Goal: Information Seeking & Learning: Check status

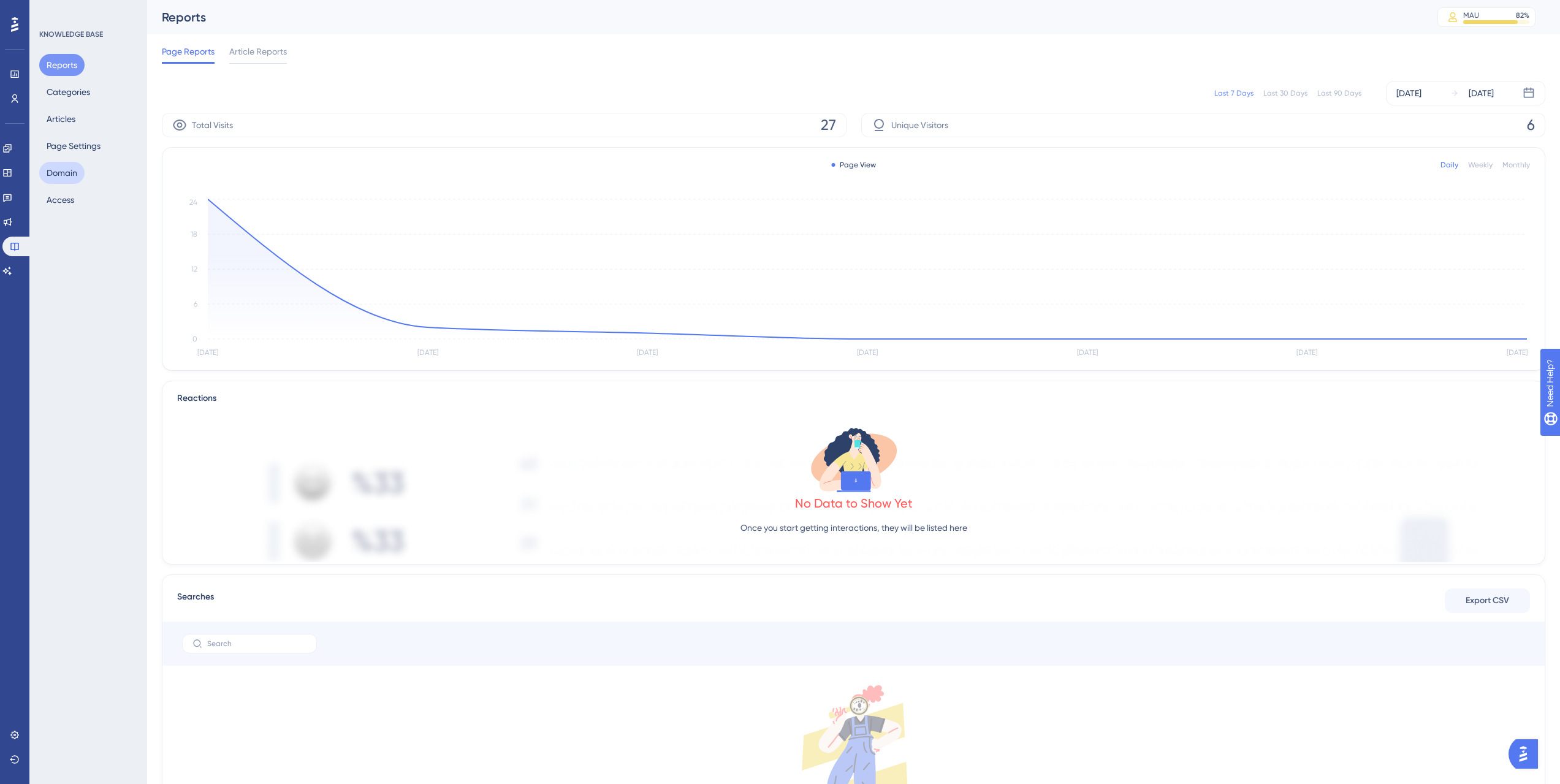
click at [74, 176] on button "Domain" at bounding box center [62, 173] width 46 height 22
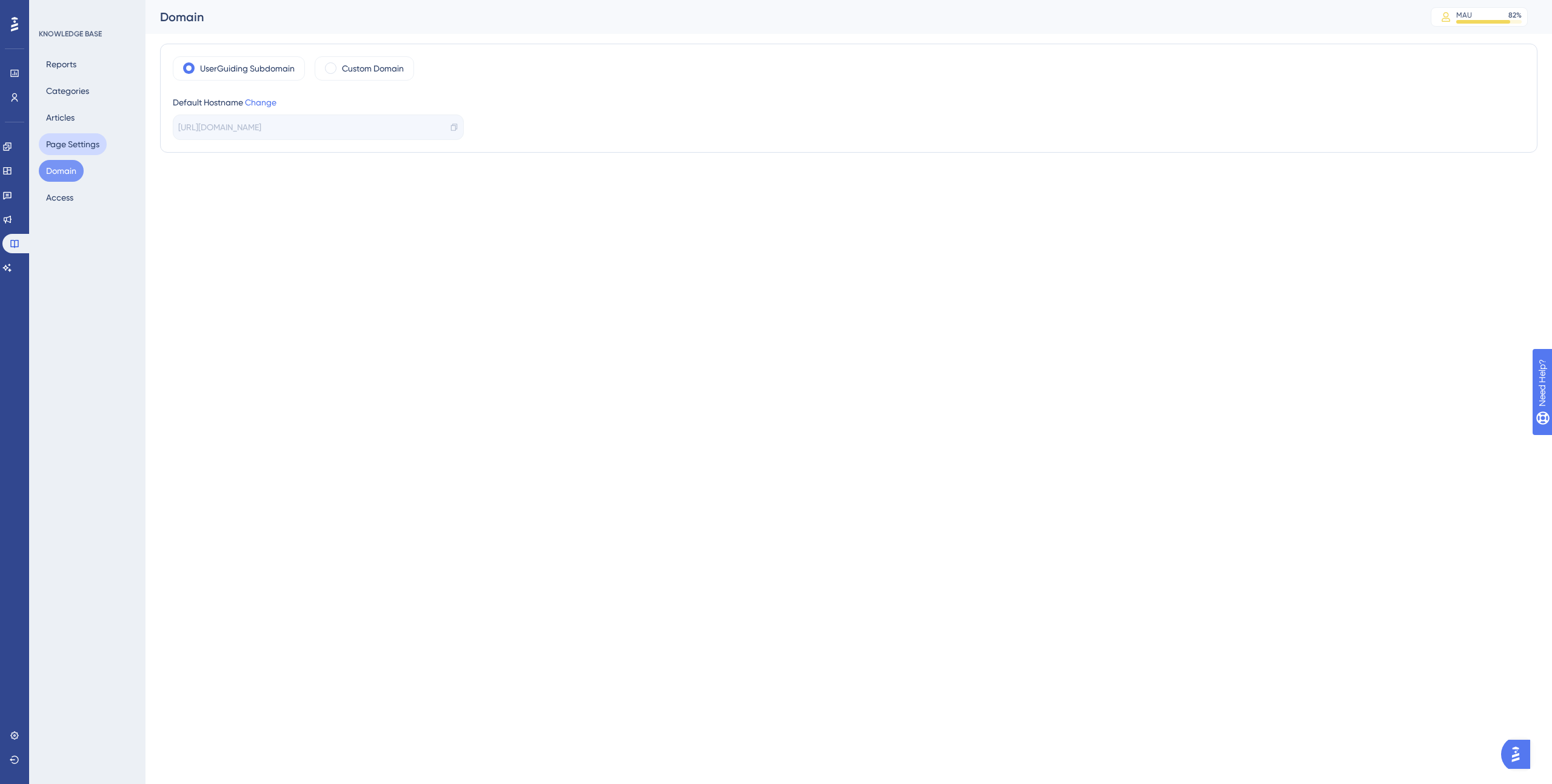
click at [74, 140] on button "Page Settings" at bounding box center [73, 144] width 68 height 22
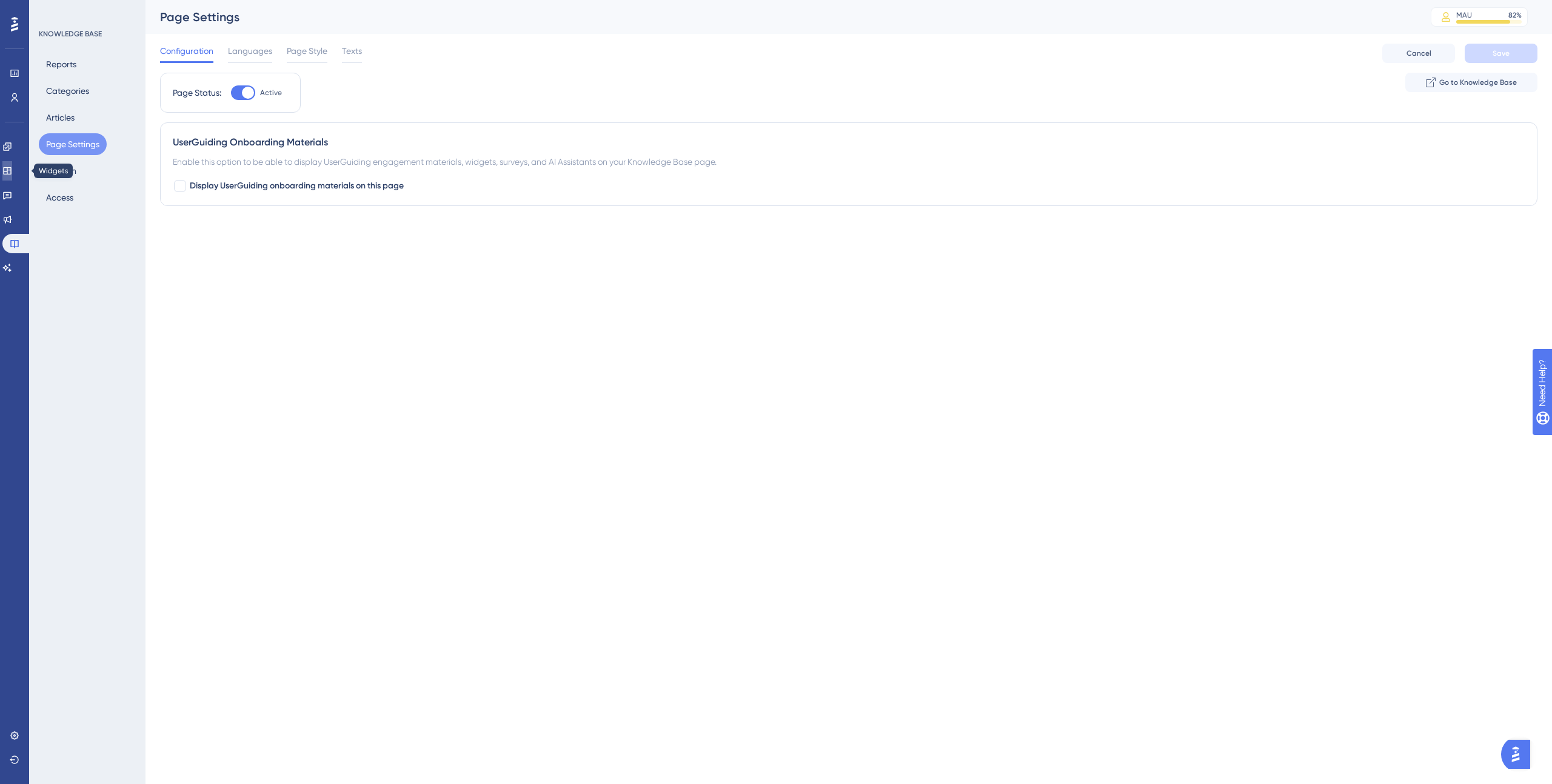
click at [12, 162] on link at bounding box center [7, 171] width 10 height 19
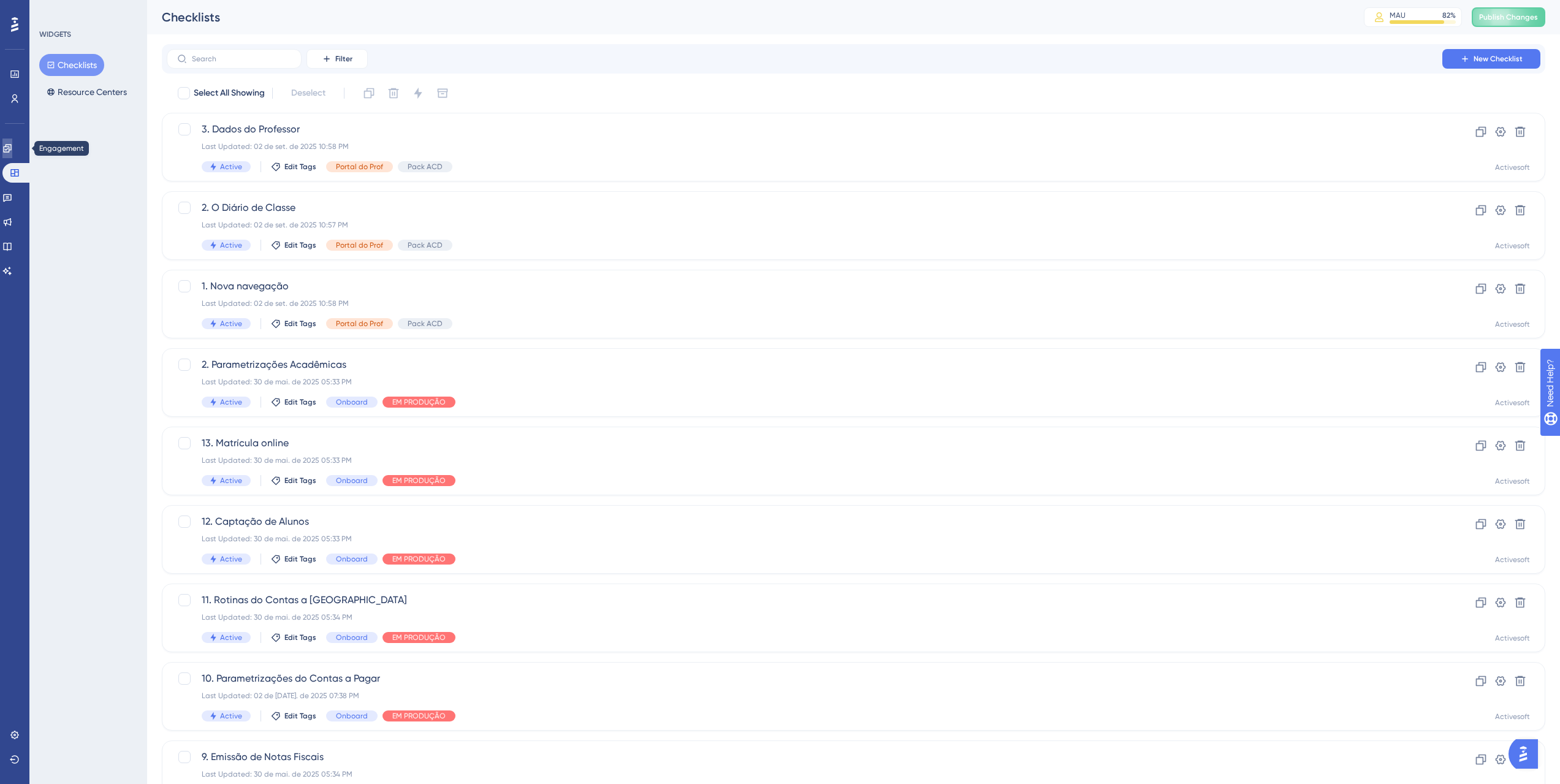
click at [11, 144] on icon at bounding box center [7, 148] width 8 height 8
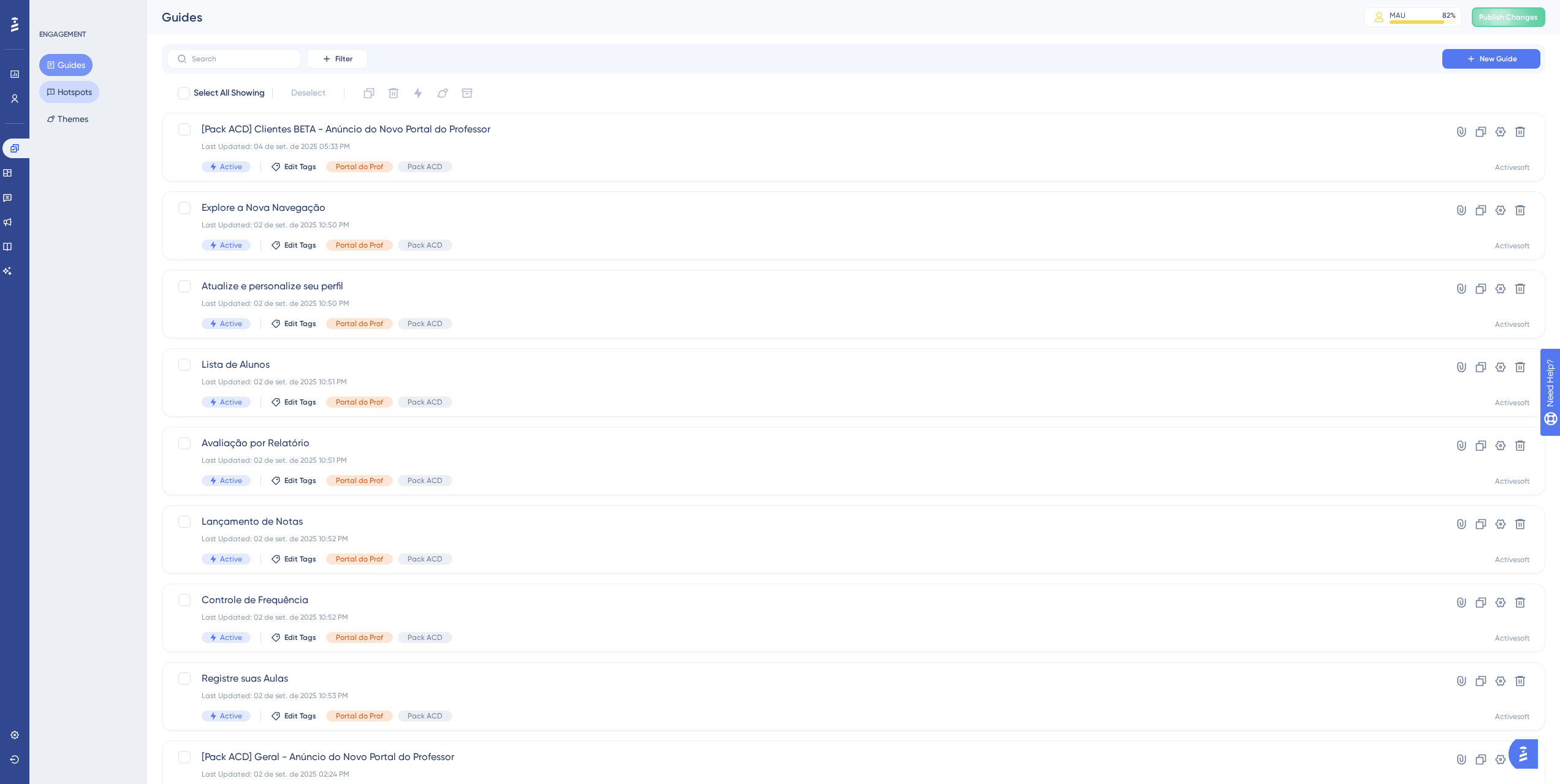
click at [97, 87] on button "Hotspots" at bounding box center [69, 91] width 60 height 22
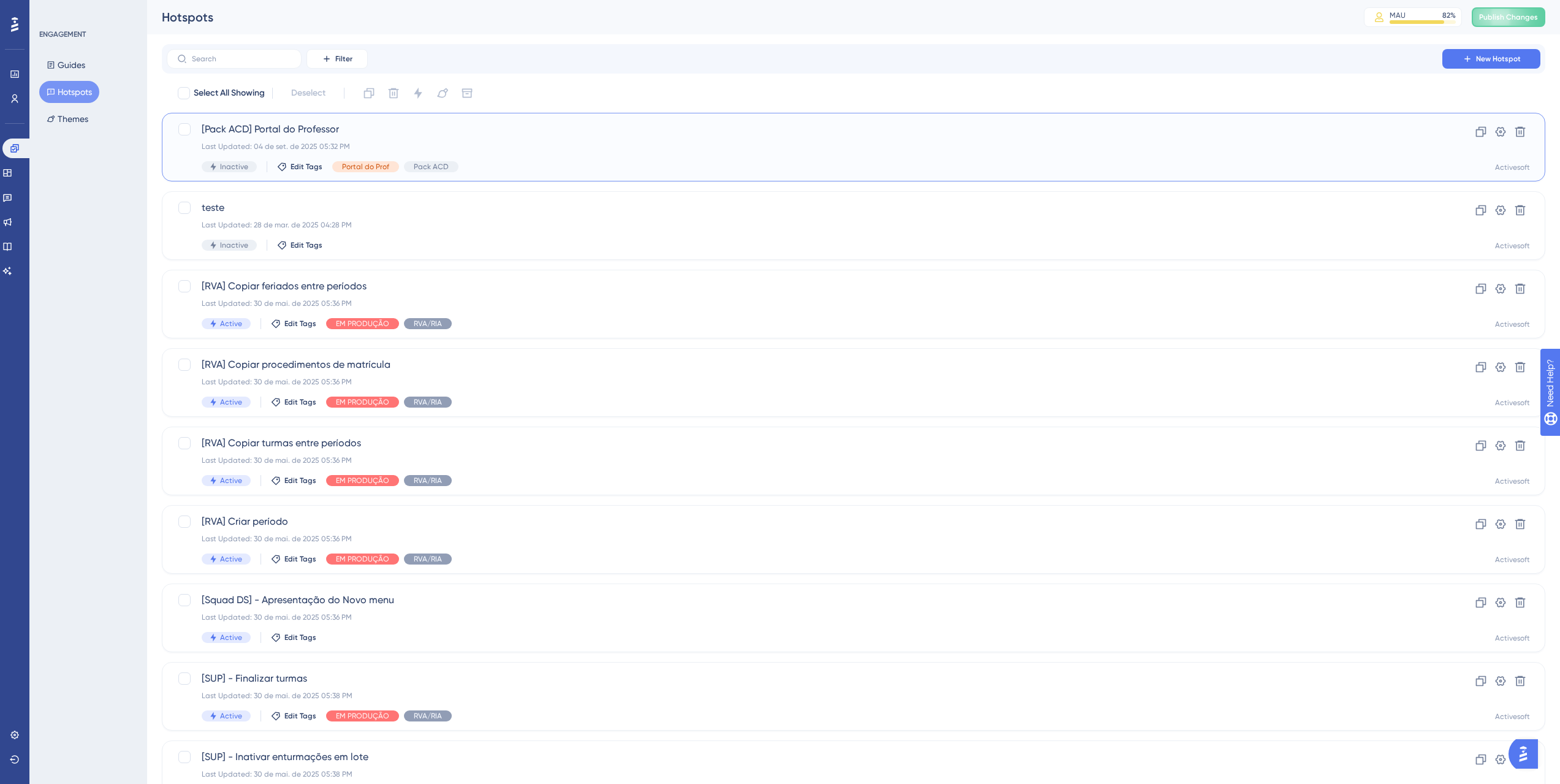
click at [400, 134] on span "[Pack ACD] Portal do Professor" at bounding box center [804, 129] width 1206 height 15
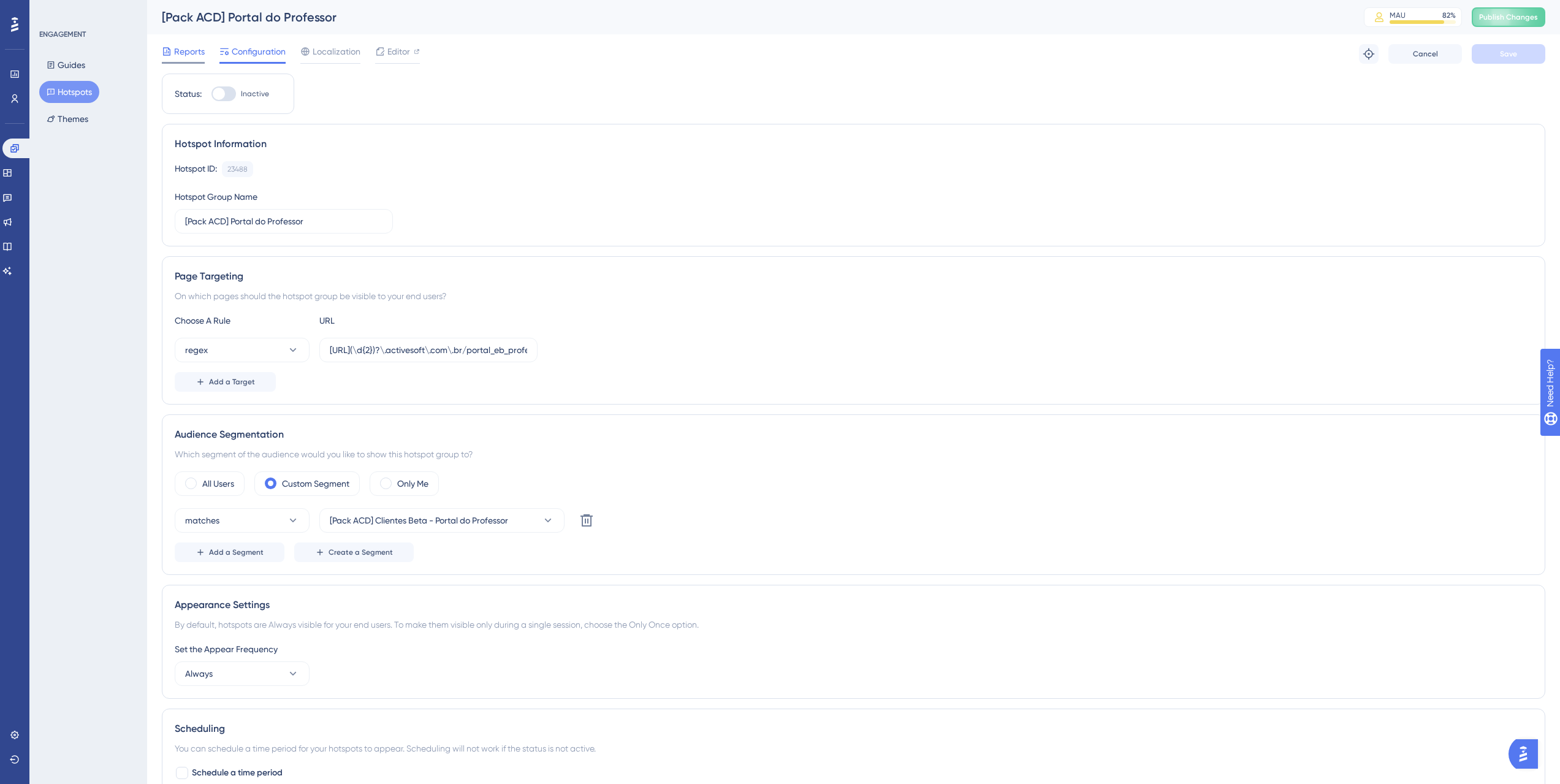
click at [173, 46] on div "Reports" at bounding box center [183, 52] width 43 height 15
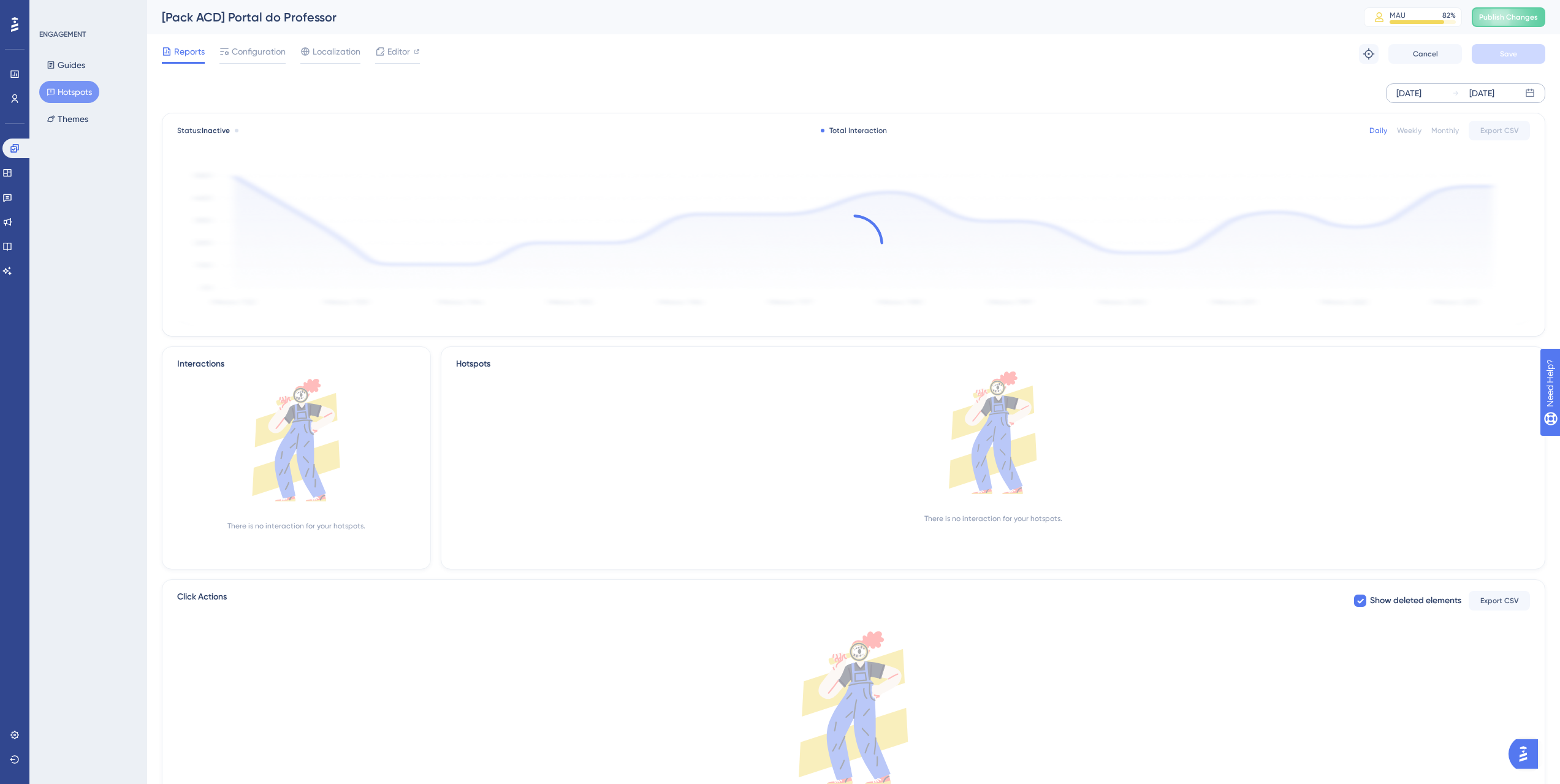
click at [1417, 87] on div "[DATE]" at bounding box center [1409, 93] width 25 height 15
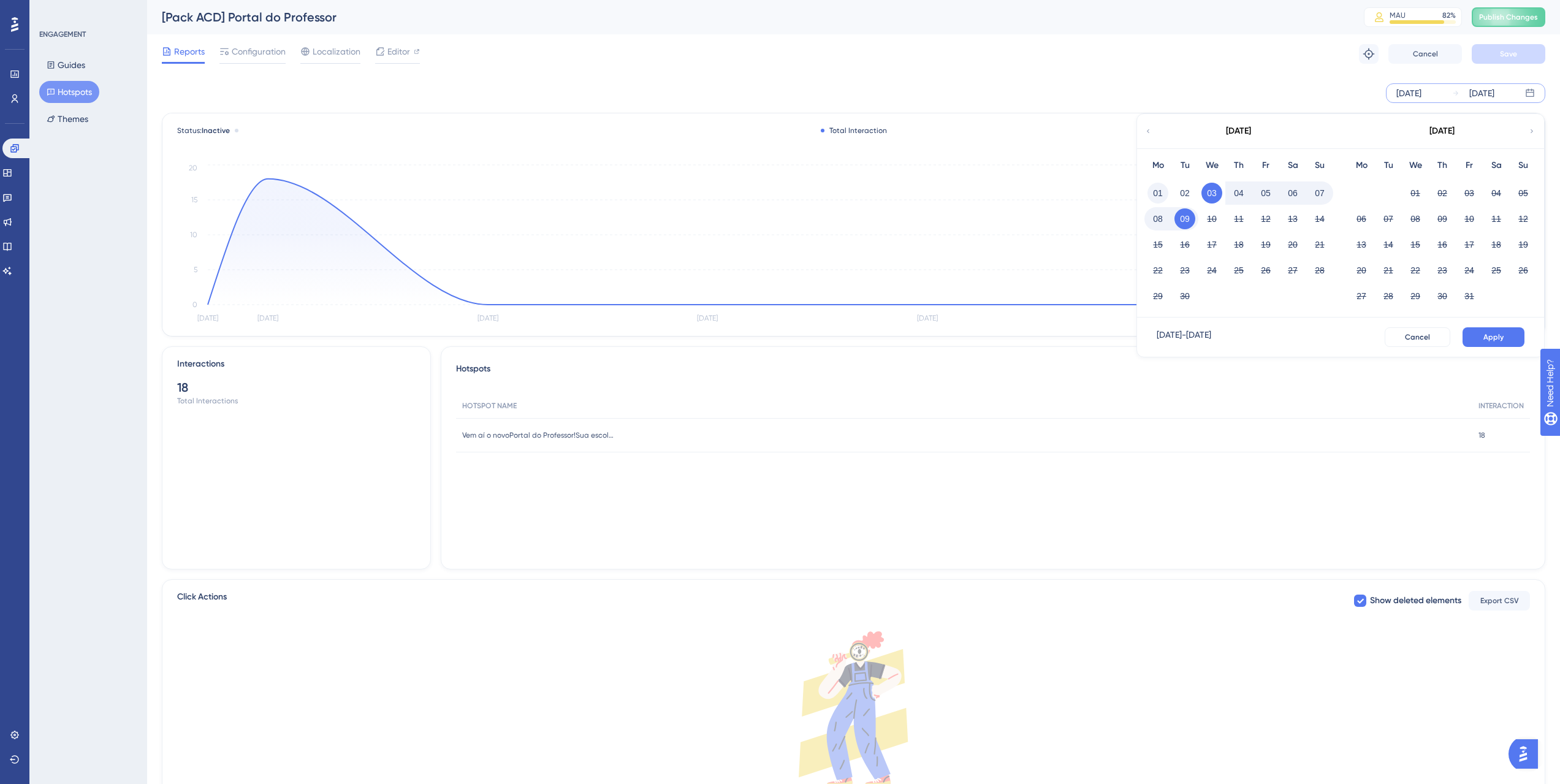
click at [1157, 193] on button "01" at bounding box center [1158, 193] width 21 height 21
click at [1490, 334] on span "Apply" at bounding box center [1494, 337] width 20 height 10
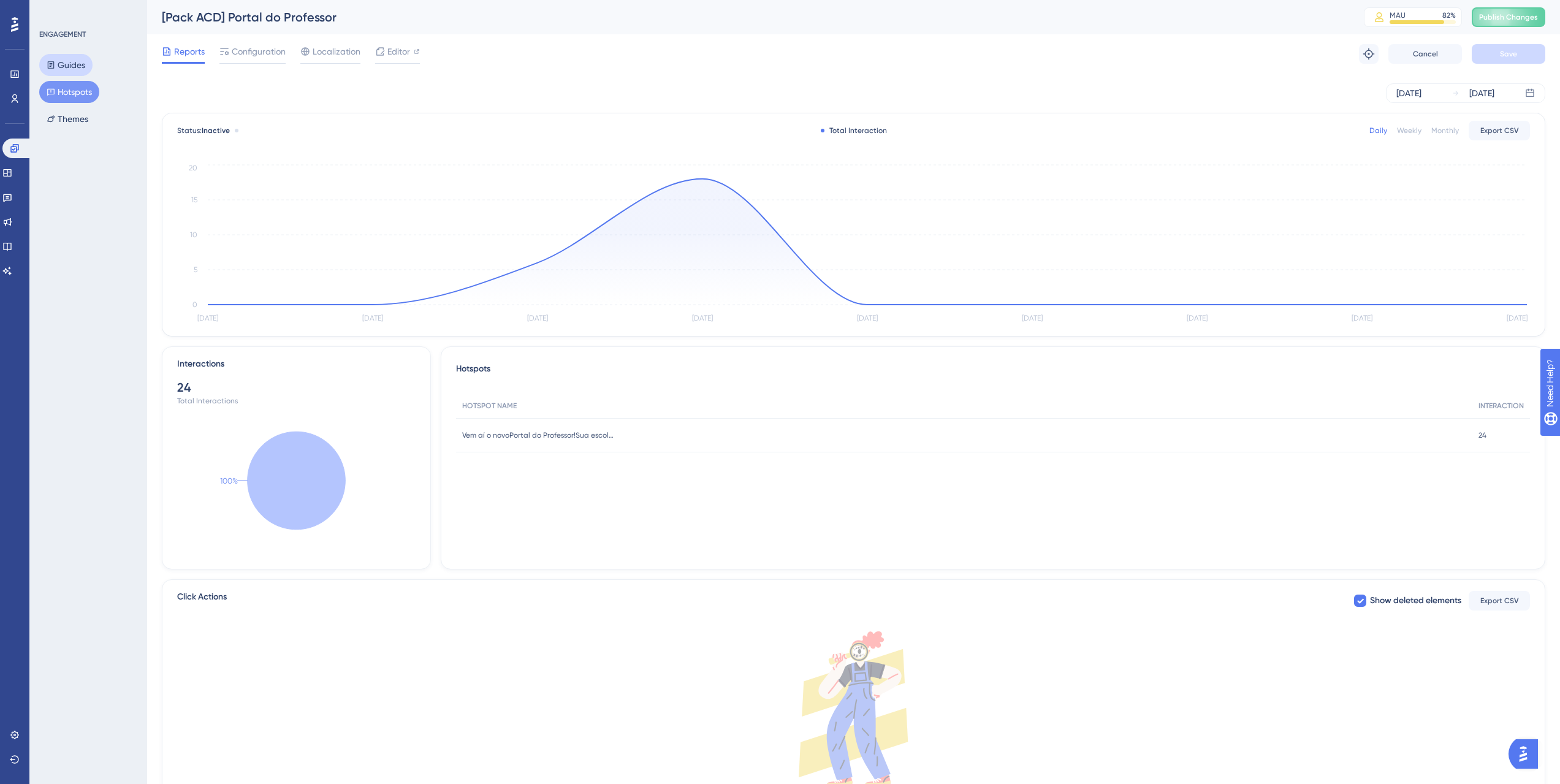
click at [89, 63] on button "Guides" at bounding box center [66, 64] width 53 height 22
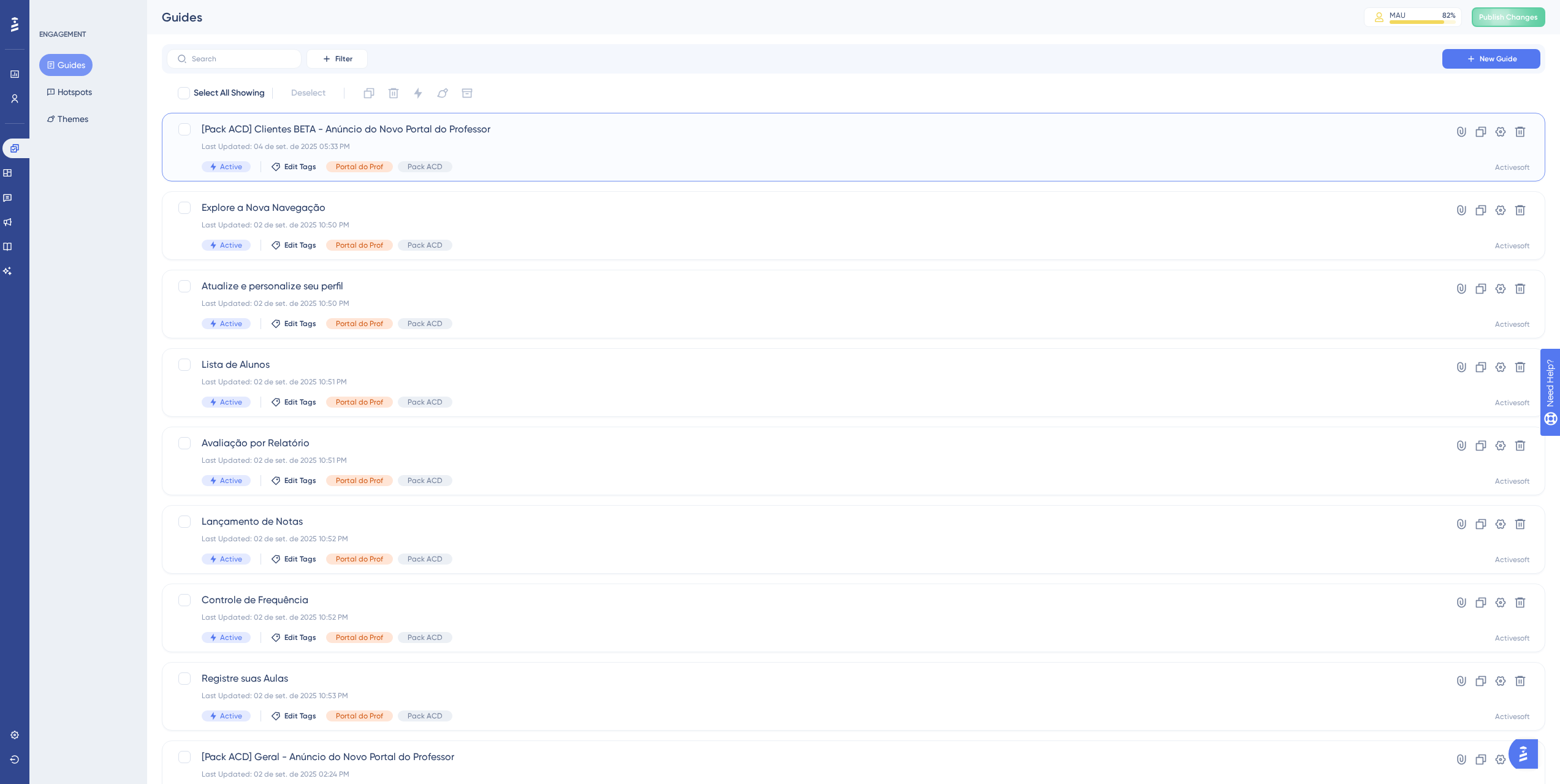
click at [568, 149] on div "Last Updated: 04 de set. de 2025 05:33 PM" at bounding box center [804, 146] width 1206 height 10
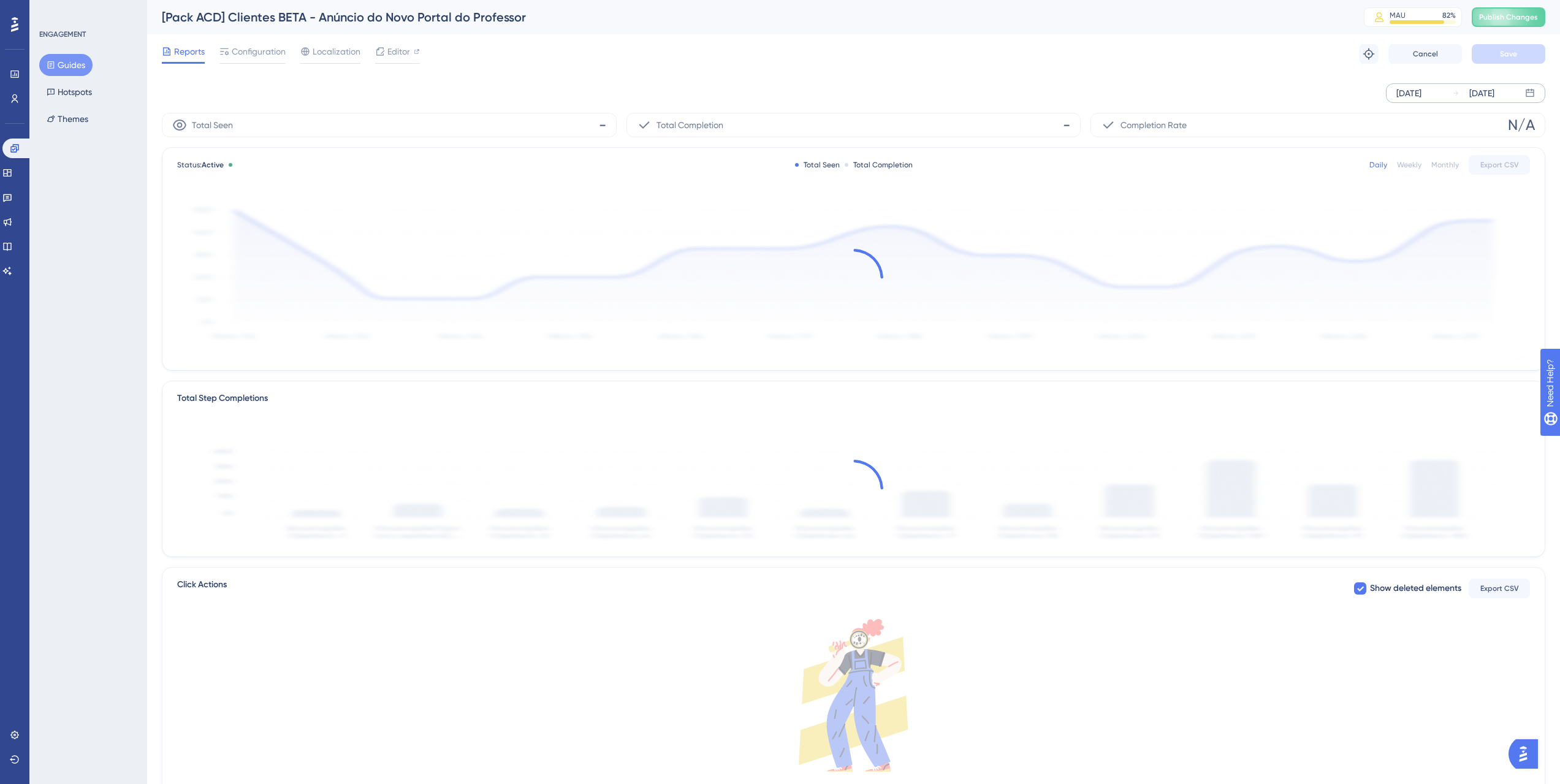
click at [1422, 94] on div "[DATE]" at bounding box center [1409, 93] width 25 height 15
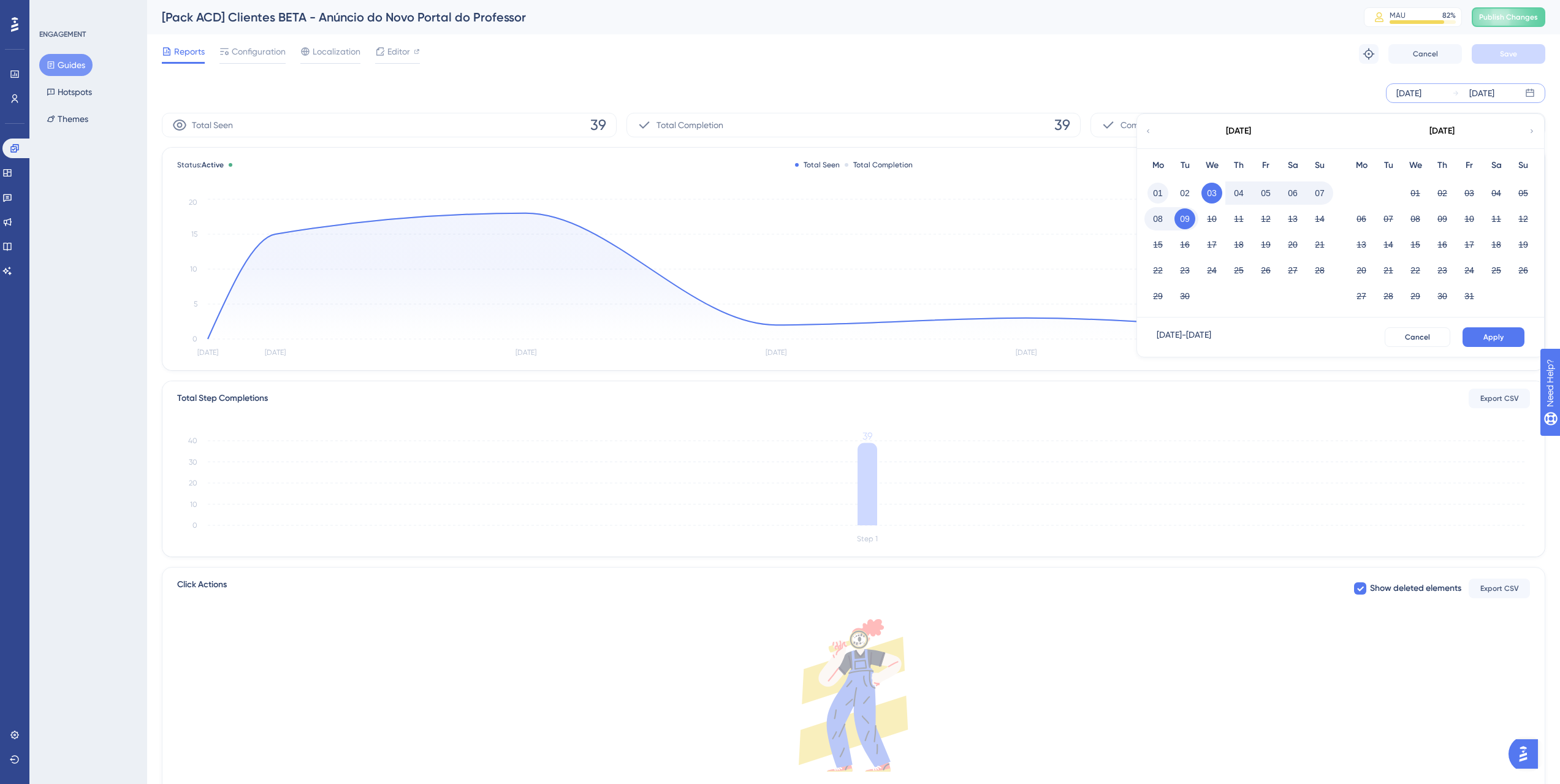
click at [1157, 198] on button "01" at bounding box center [1158, 193] width 21 height 21
click at [1486, 334] on span "Apply" at bounding box center [1494, 337] width 20 height 10
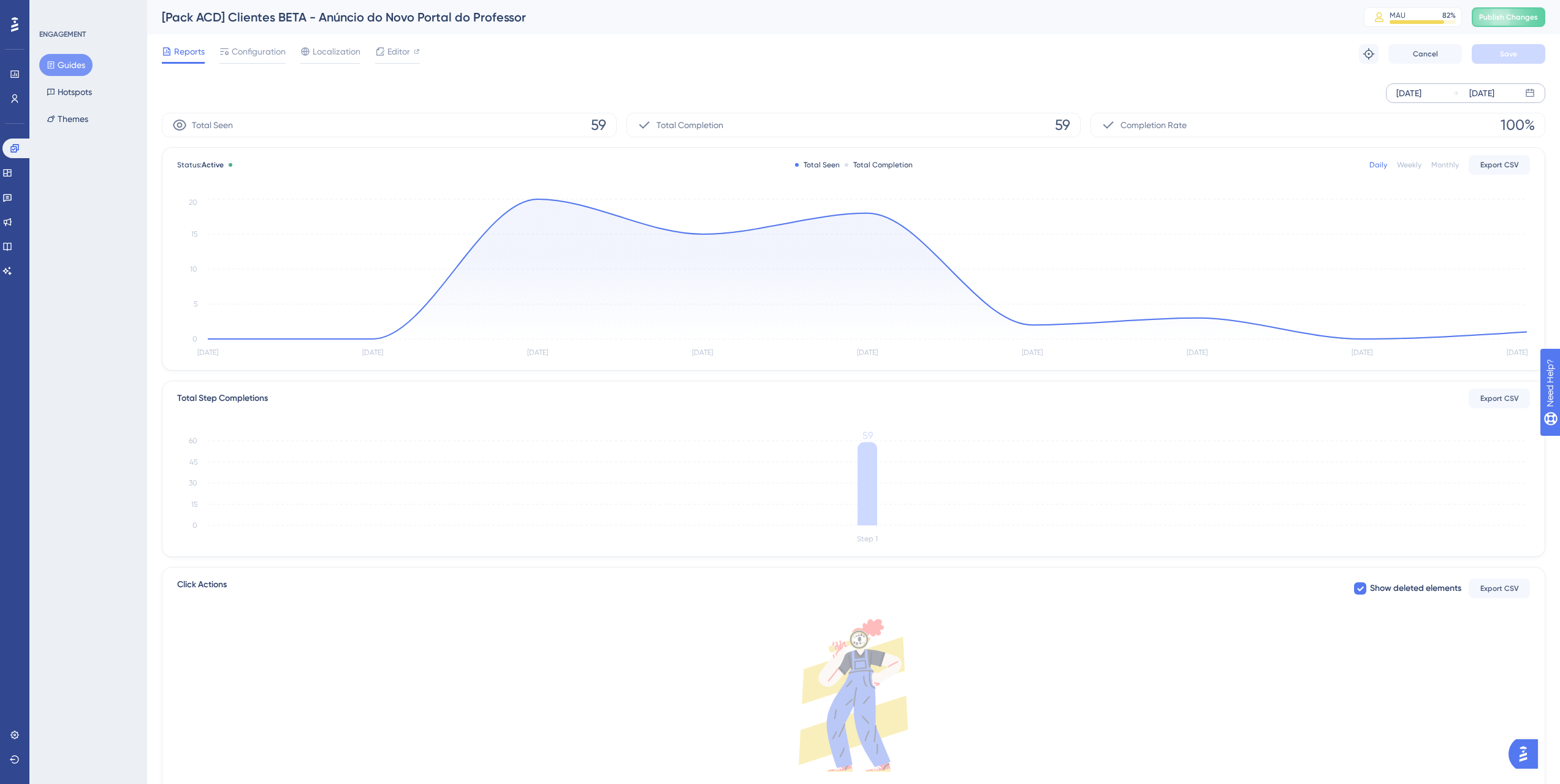
click at [1057, 59] on div "Reports Configuration Localization Editor Troubleshoot Cancel Save" at bounding box center [854, 54] width 1384 height 39
click at [15, 77] on icon at bounding box center [14, 74] width 8 height 8
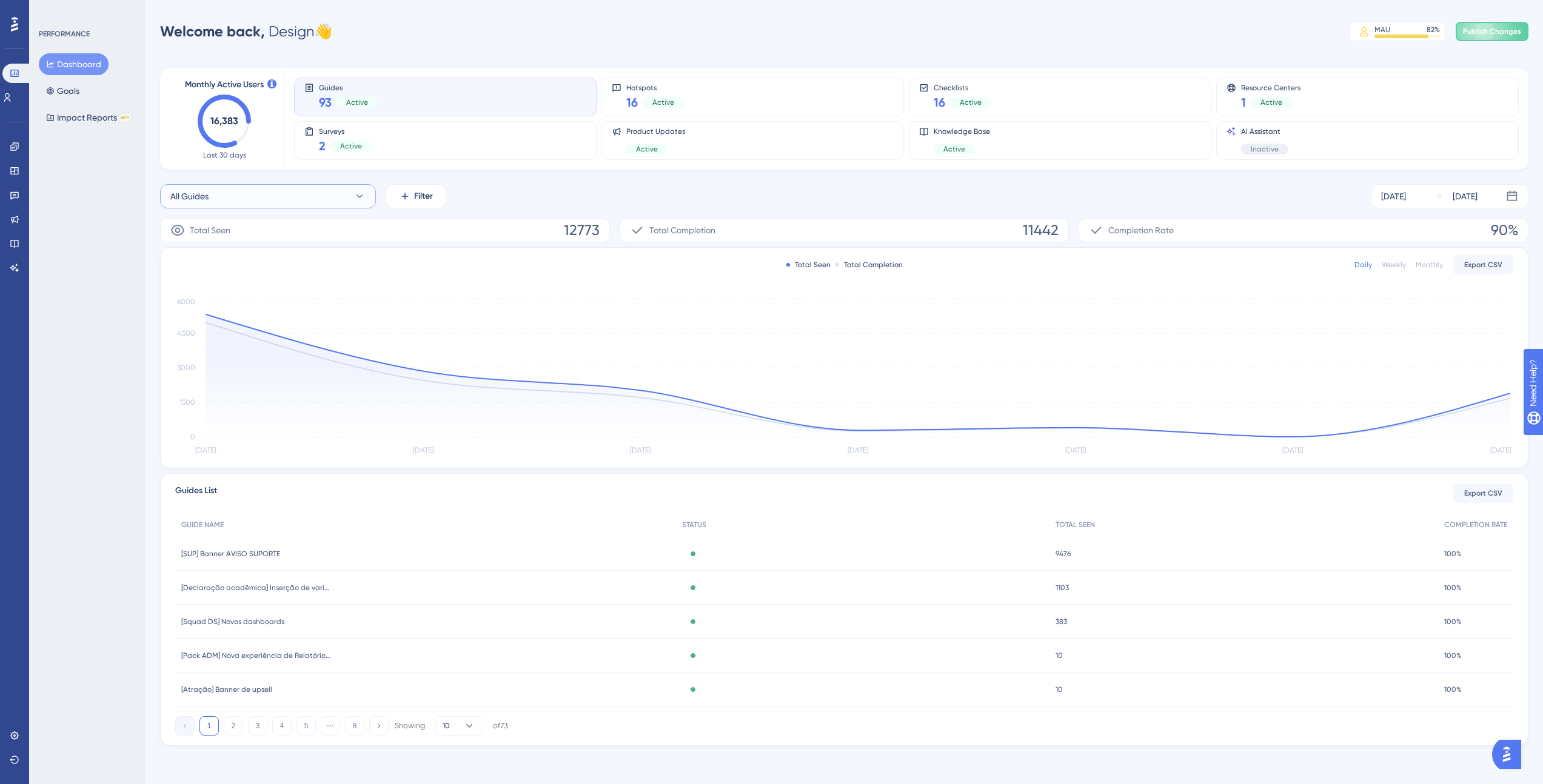
click at [272, 200] on button "All Guides" at bounding box center [268, 196] width 216 height 24
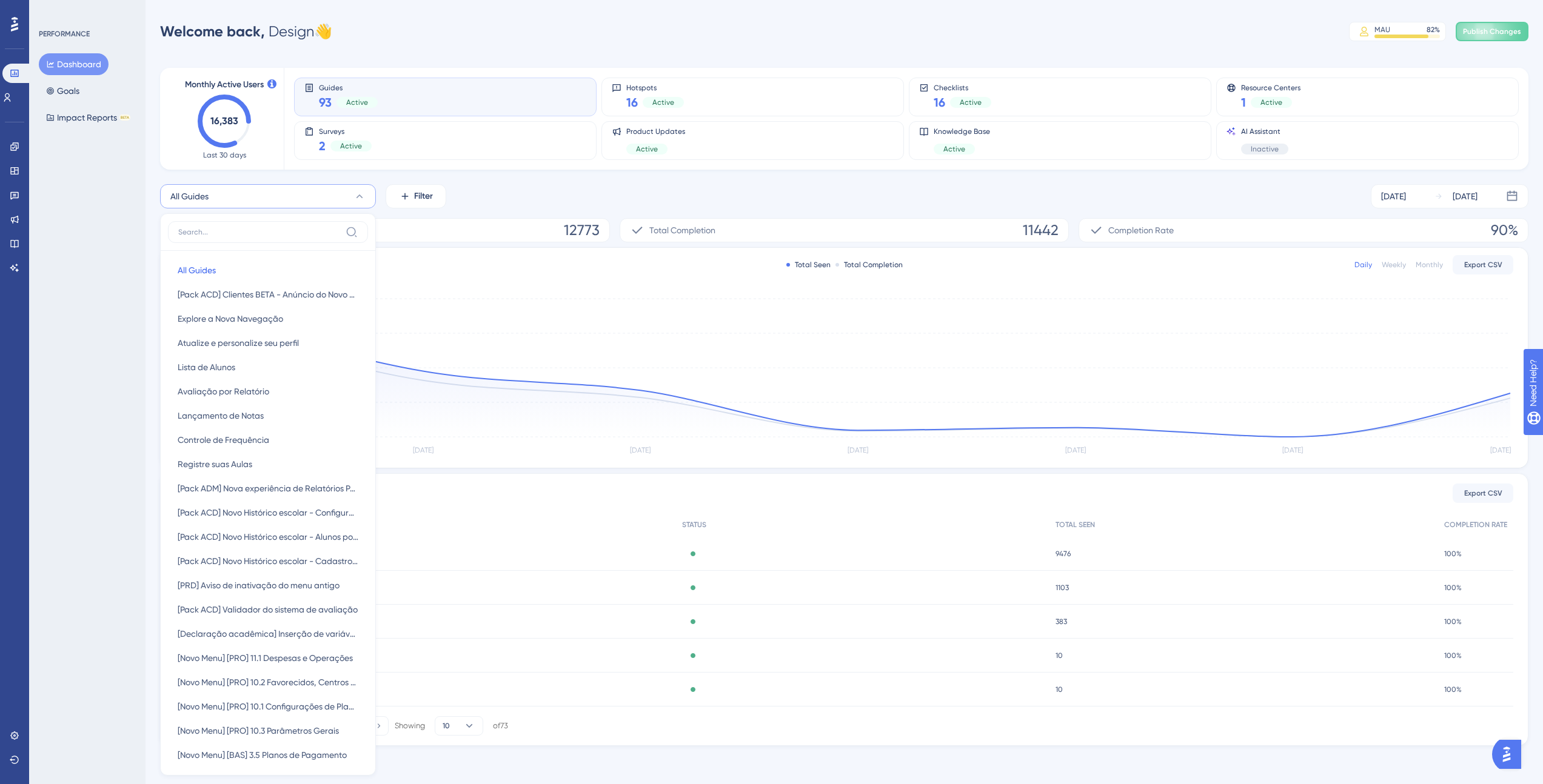
scroll to position [67, 0]
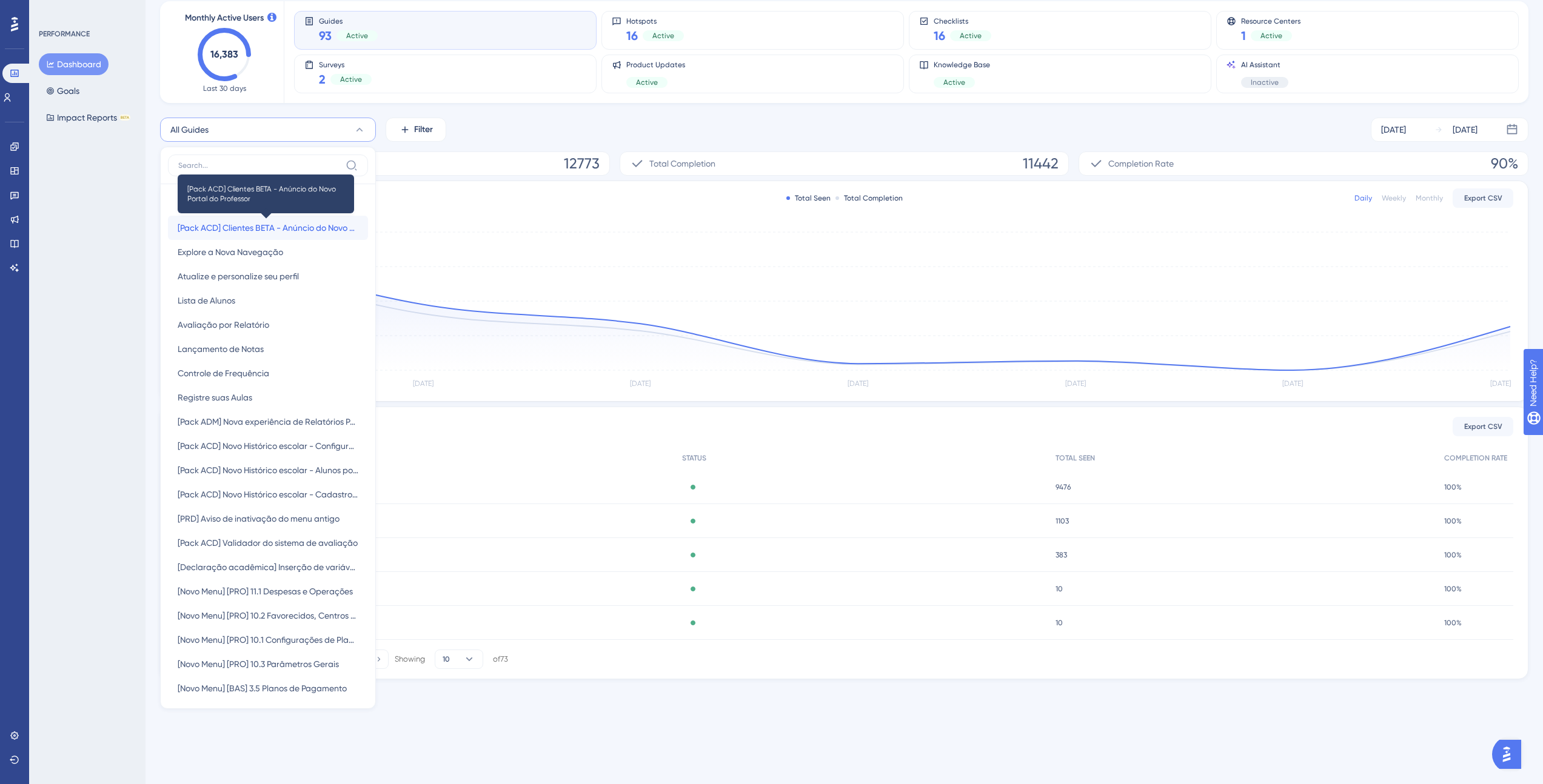
click at [312, 231] on span "[Pack ACD] Clientes BETA - Anúncio do Novo Portal do Professor" at bounding box center [268, 228] width 181 height 15
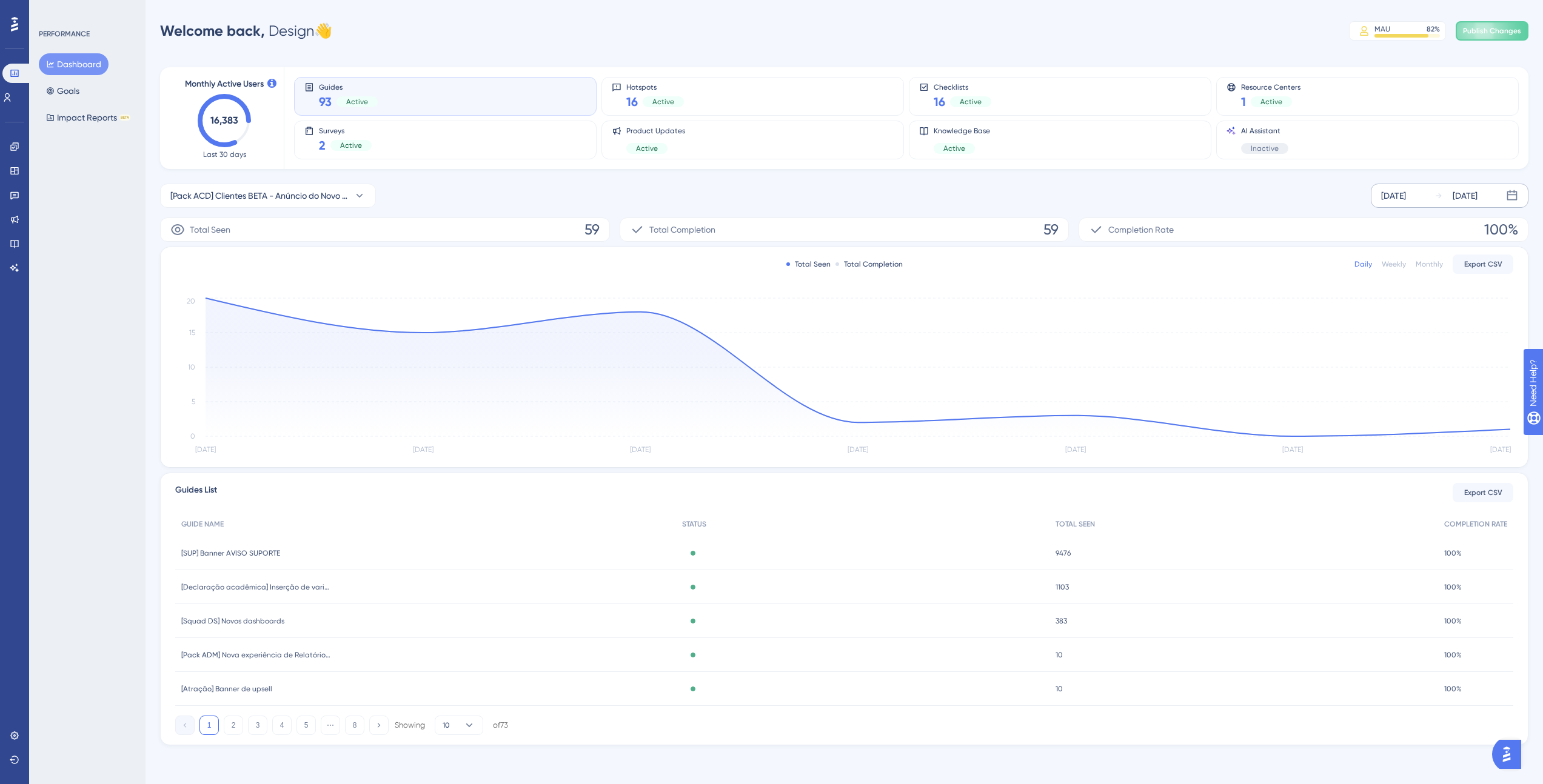
click at [1406, 195] on div "[DATE]" at bounding box center [1394, 196] width 25 height 15
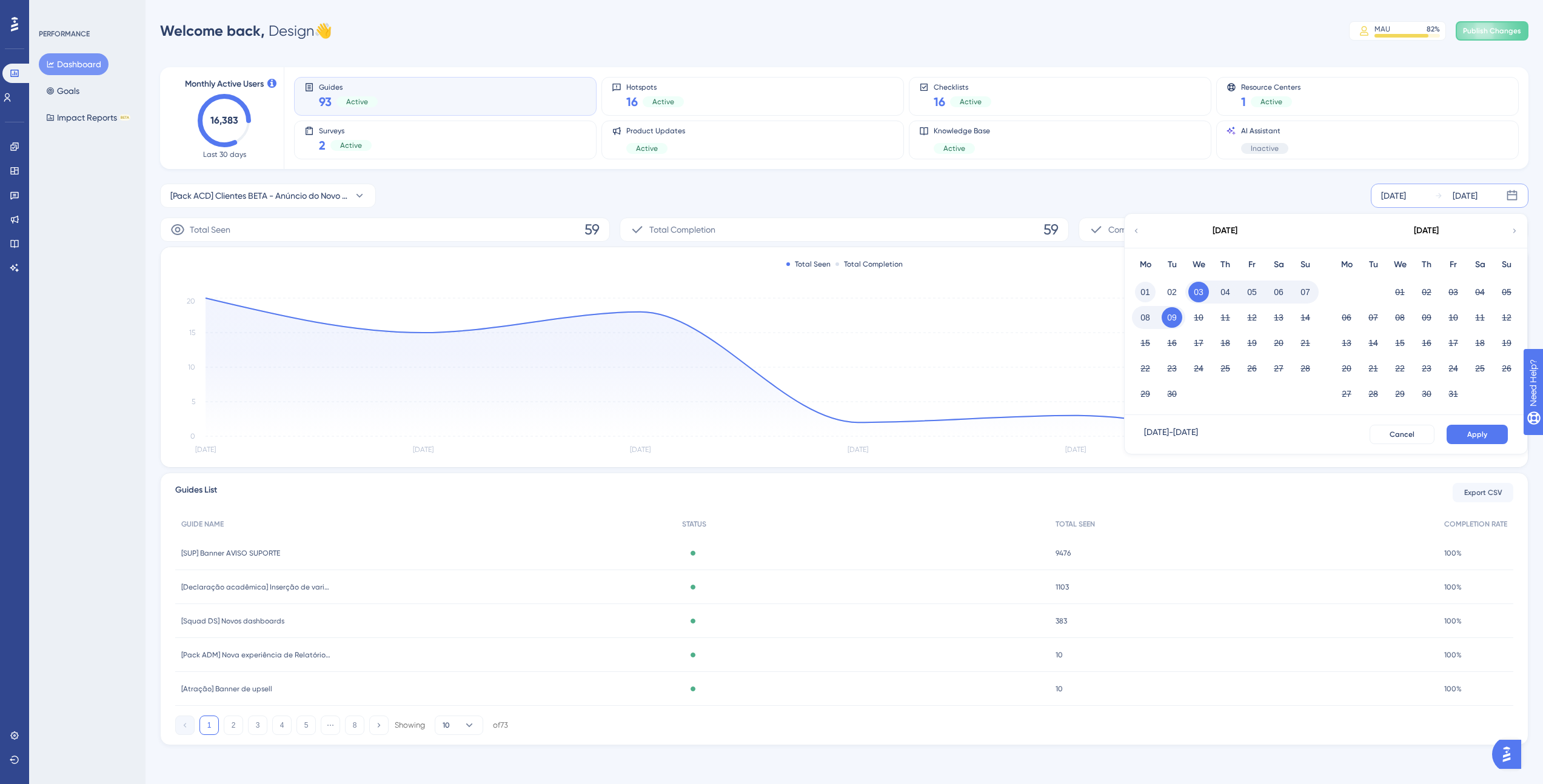
click at [1145, 287] on button "01" at bounding box center [1145, 292] width 20 height 20
click at [1465, 436] on button "Apply" at bounding box center [1477, 434] width 61 height 19
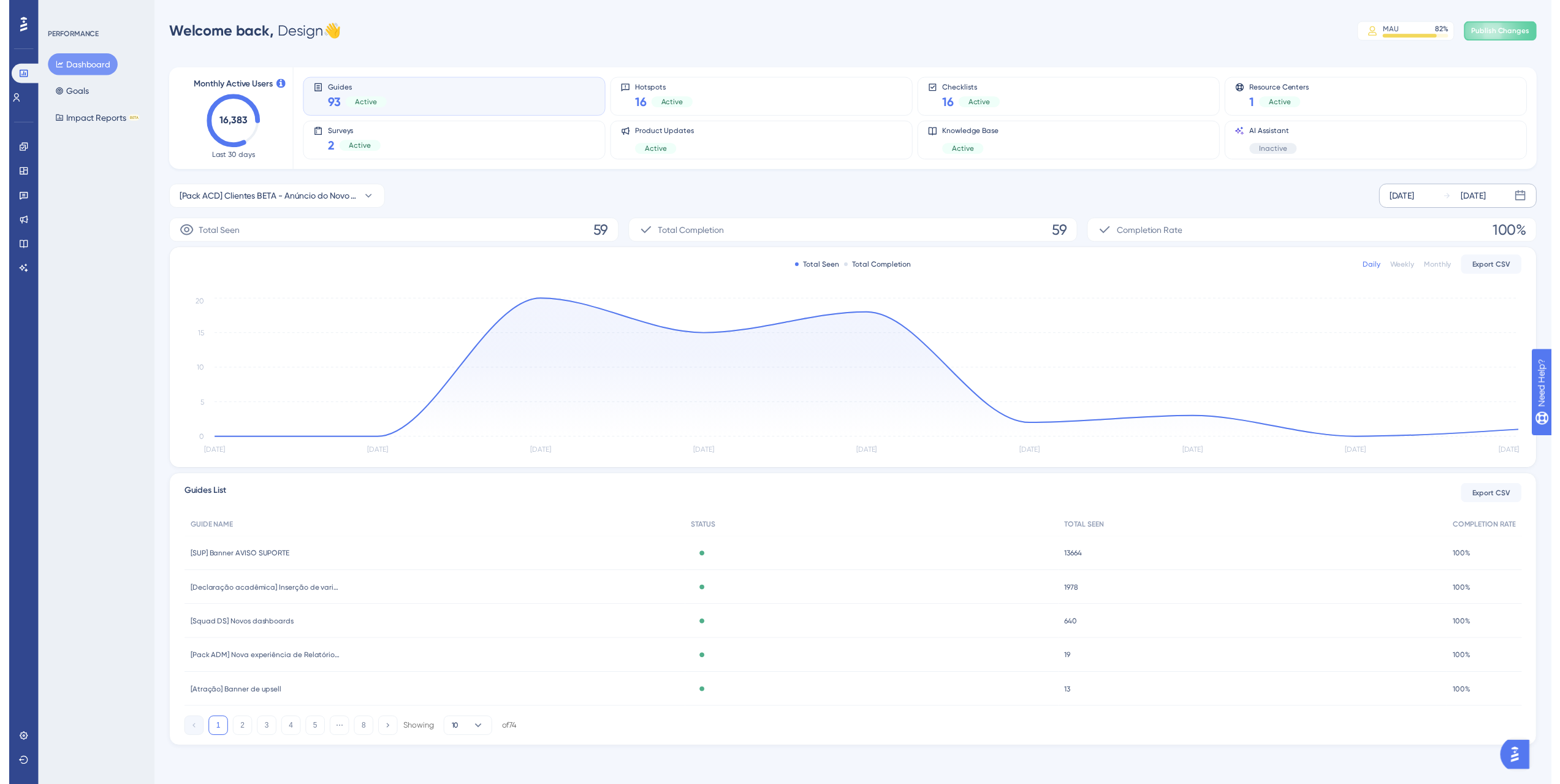
scroll to position [0, 0]
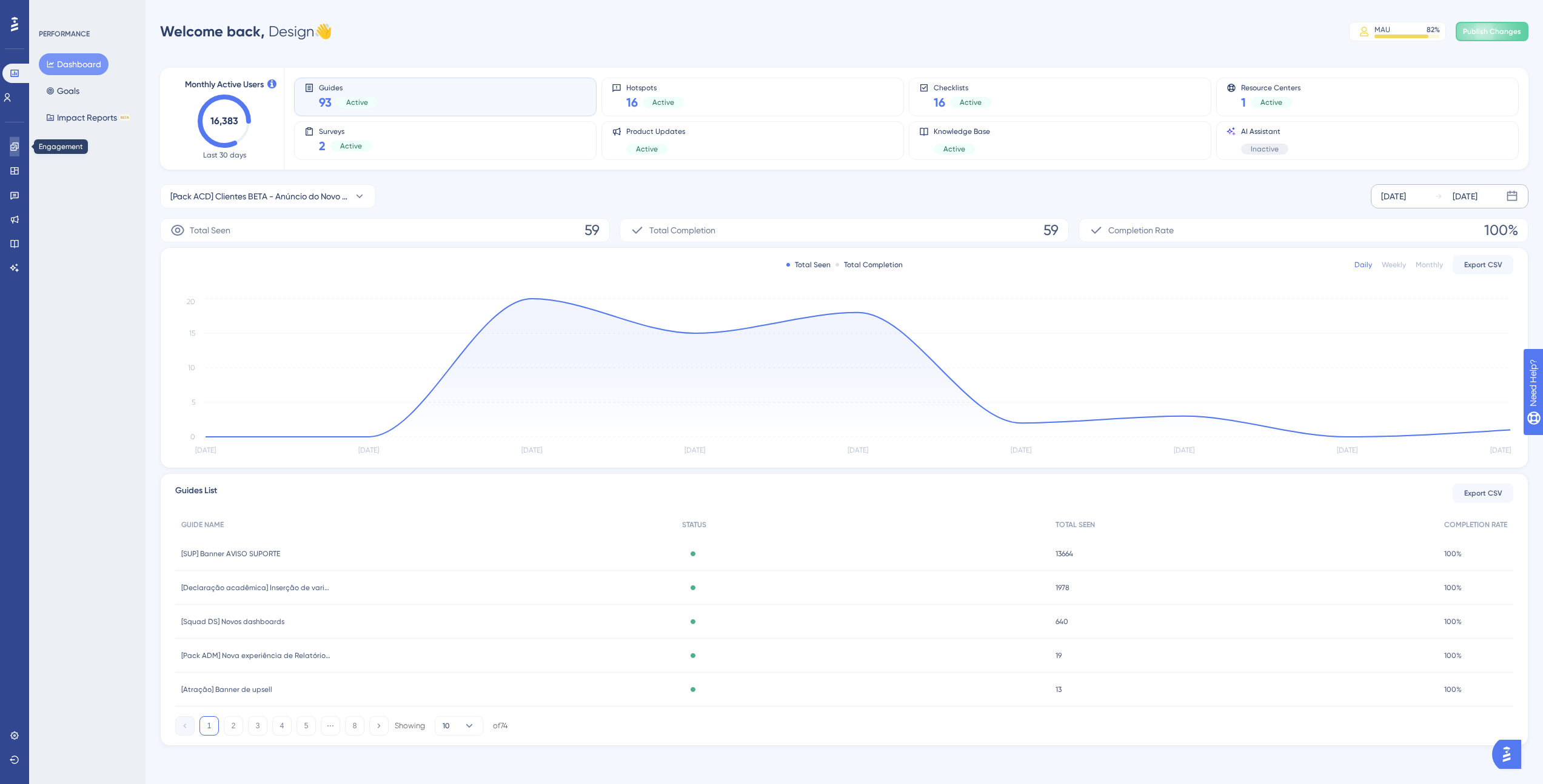
click at [11, 153] on link at bounding box center [15, 147] width 10 height 19
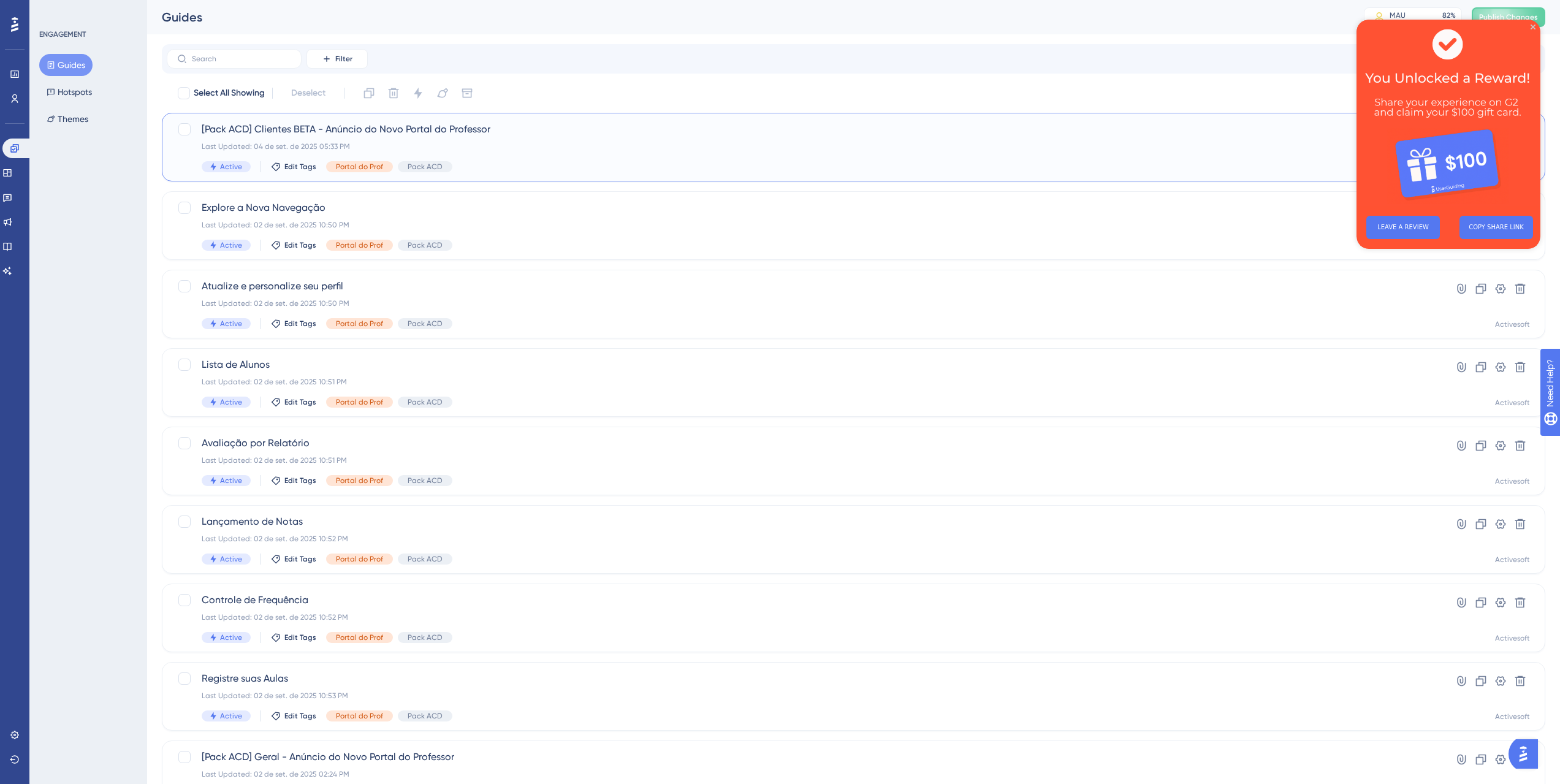
click at [345, 130] on span "[Pack ACD] Clientes BETA - Anúncio do Novo Portal do Professor" at bounding box center [804, 129] width 1206 height 15
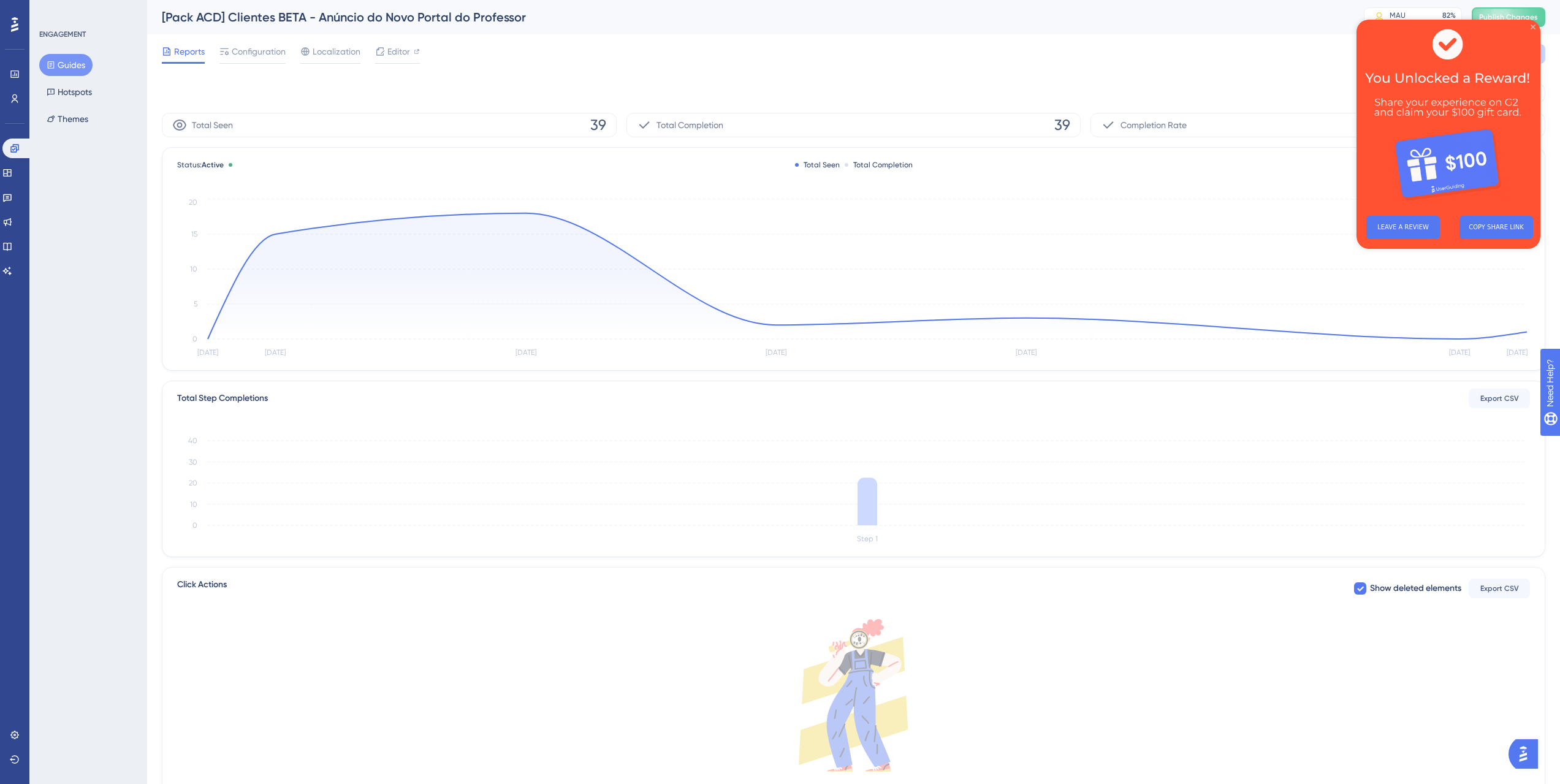
drag, startPoint x: 1534, startPoint y: 26, endPoint x: 2858, endPoint y: 71, distance: 1324.8
click at [1534, 26] on icon "Close Preview" at bounding box center [1533, 27] width 5 height 5
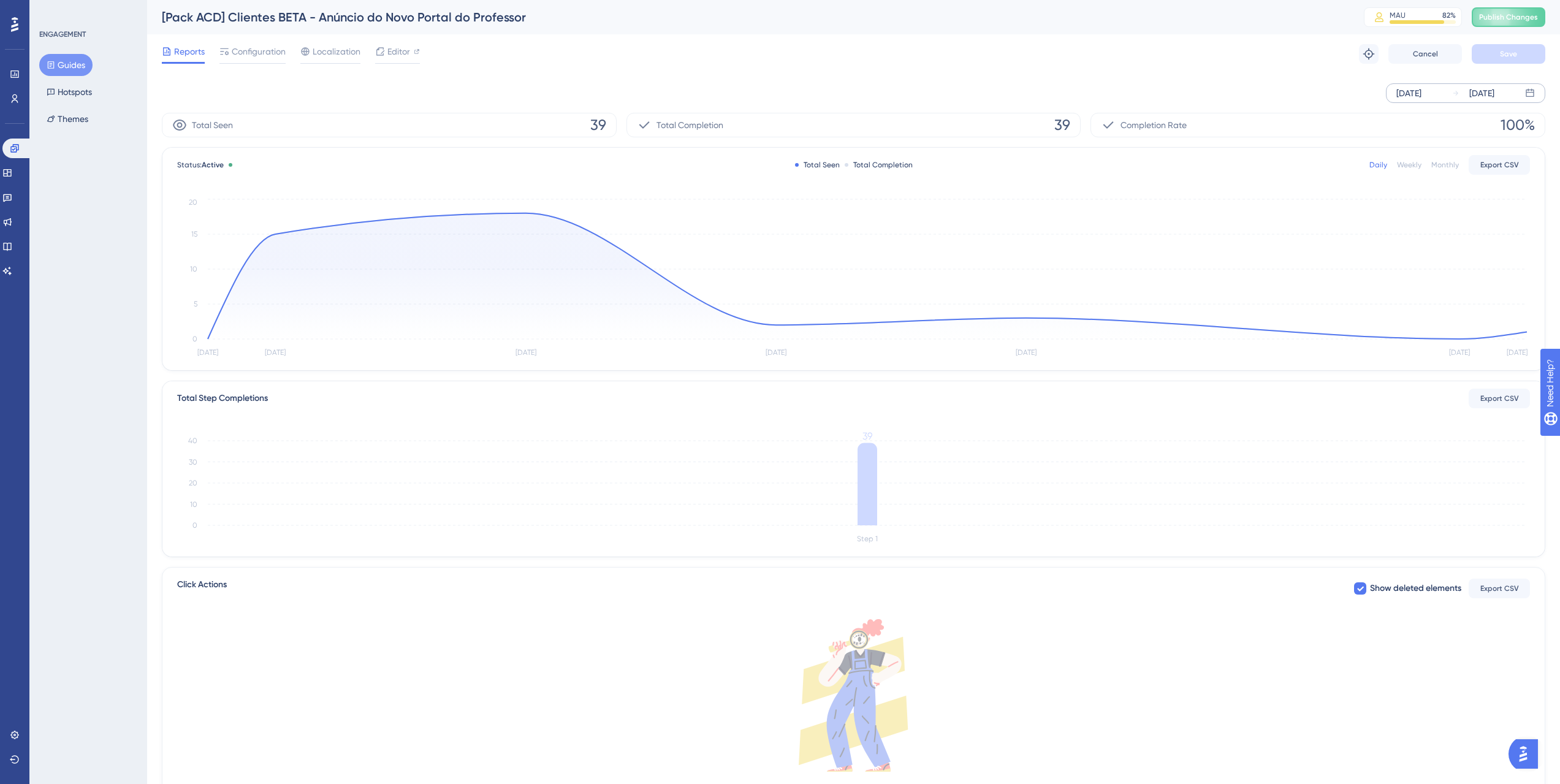
click at [1422, 91] on div "[DATE]" at bounding box center [1409, 93] width 25 height 15
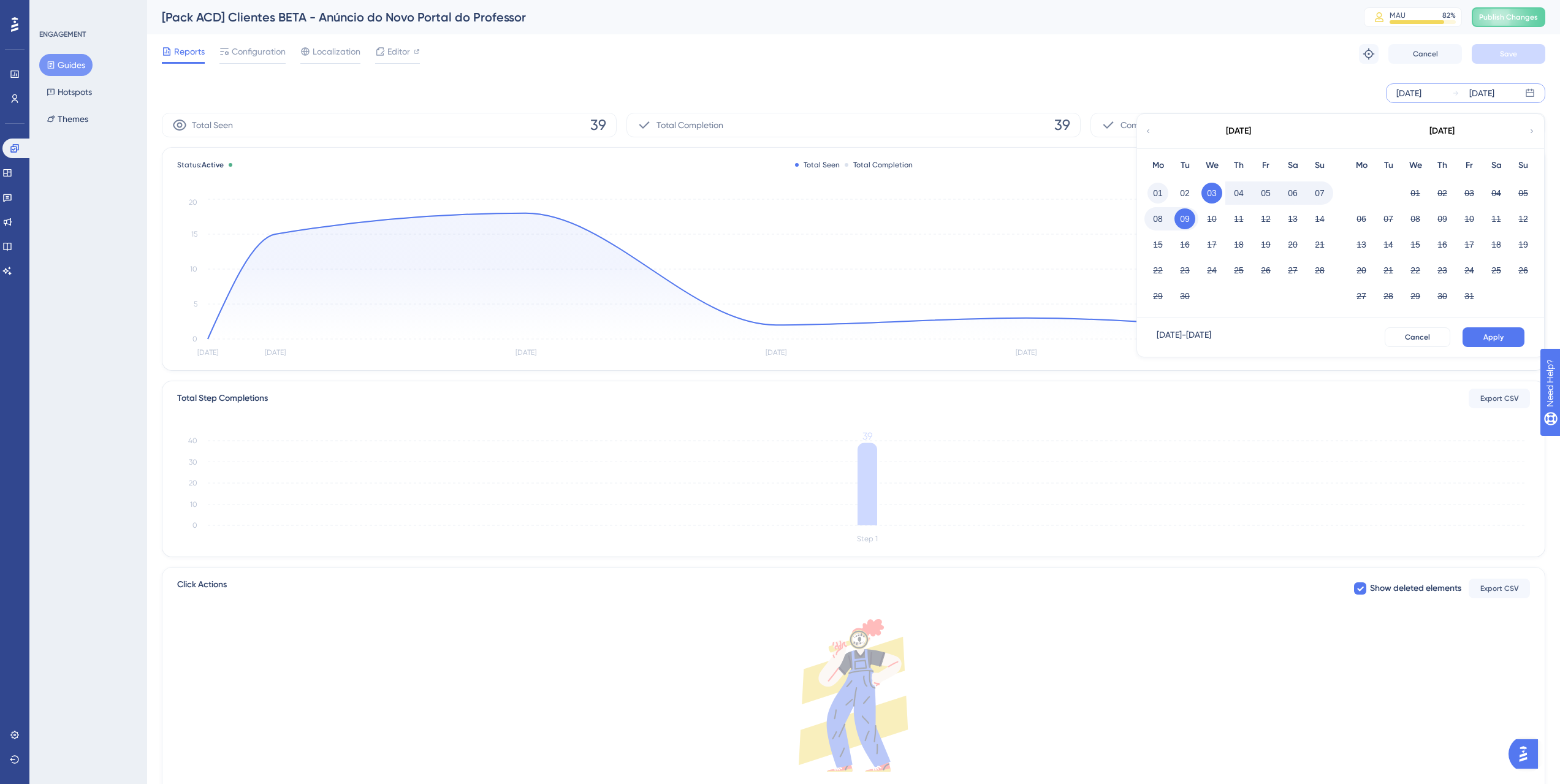
click at [1152, 191] on button "01" at bounding box center [1158, 193] width 21 height 21
click at [1490, 334] on span "Apply" at bounding box center [1494, 337] width 20 height 10
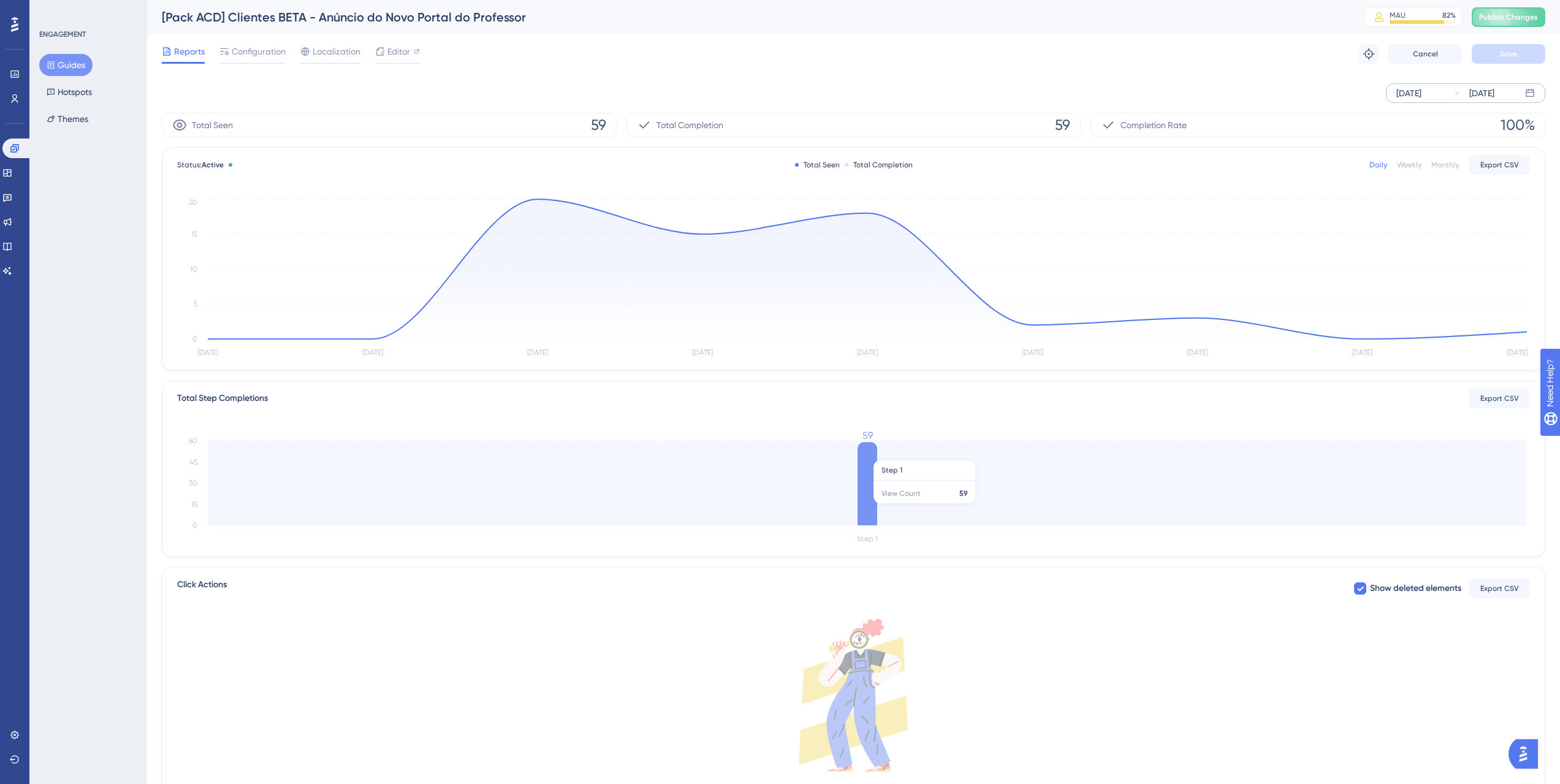
click at [867, 455] on icon at bounding box center [867, 483] width 19 height 83
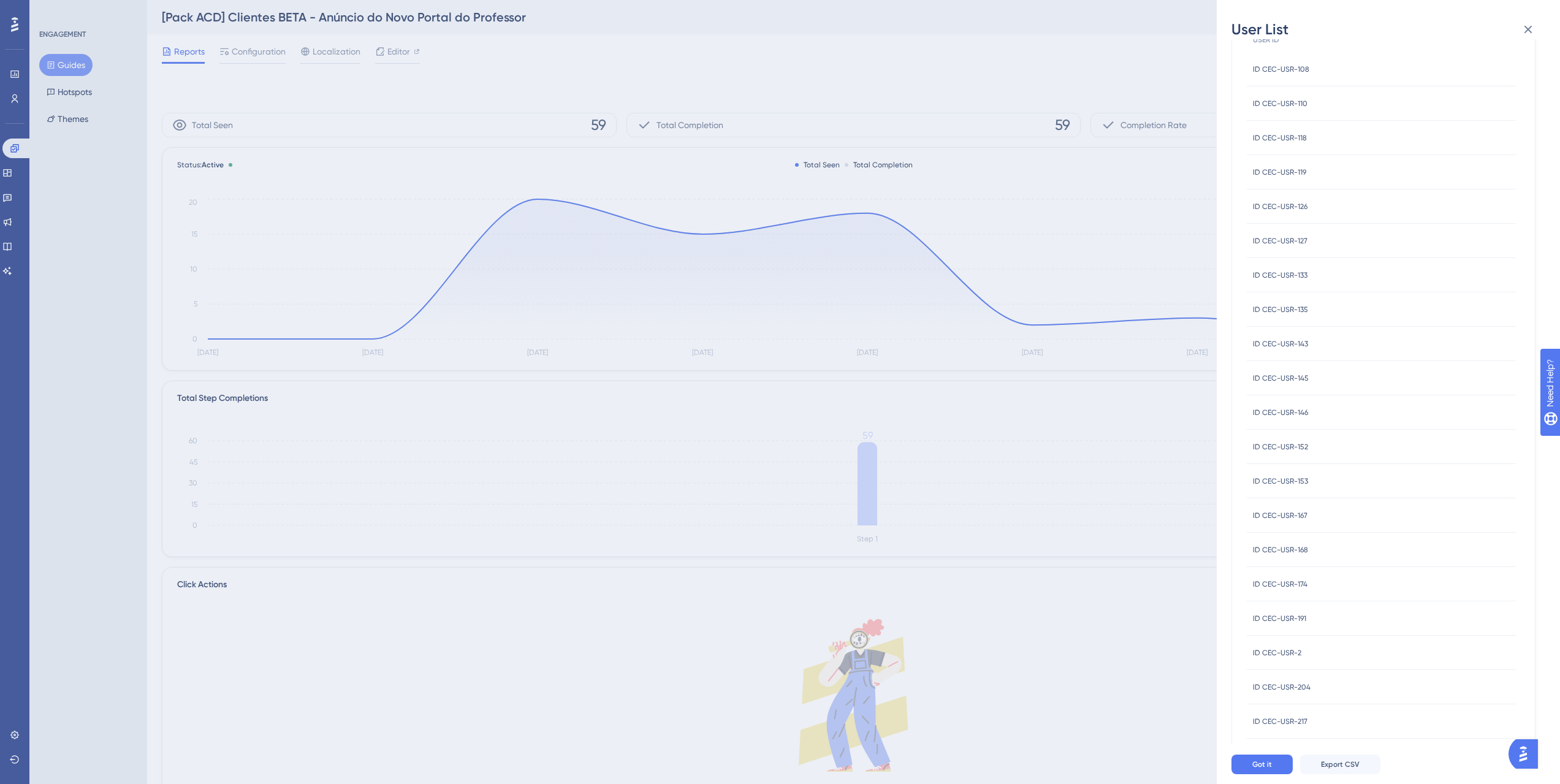
scroll to position [115, 0]
click at [1308, 728] on button "2" at bounding box center [1305, 728] width 19 height 19
drag, startPoint x: 1319, startPoint y: 389, endPoint x: 1273, endPoint y: 389, distance: 46.0
click at [1273, 389] on span "ID DOMBOSCOPOA-UND-1" at bounding box center [1300, 386] width 94 height 10
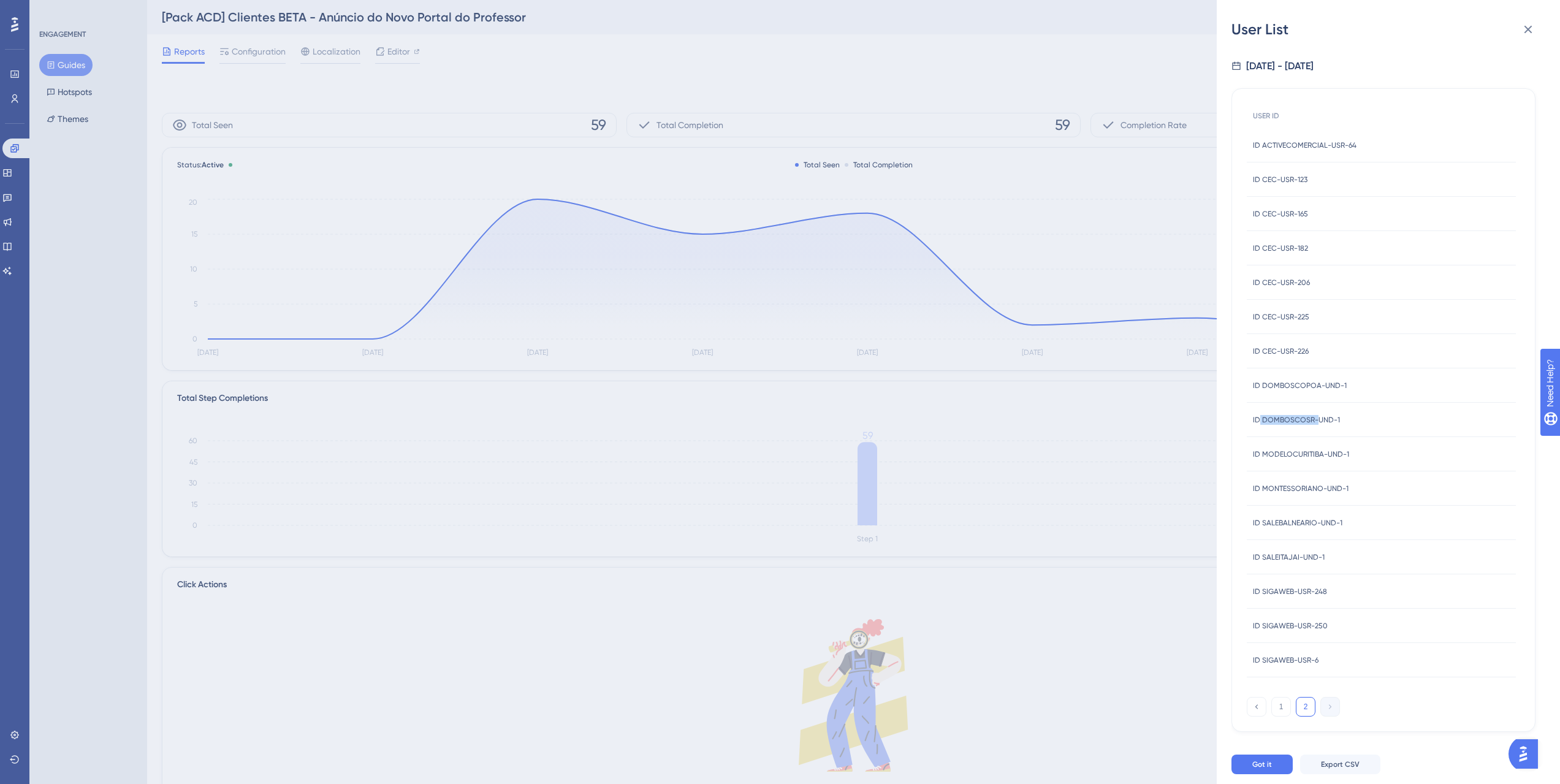
drag, startPoint x: 1315, startPoint y: 423, endPoint x: 1257, endPoint y: 419, distance: 58.1
click at [1257, 419] on span "ID DOMBOSCOSR-UND-1" at bounding box center [1296, 420] width 87 height 10
drag, startPoint x: 1268, startPoint y: 560, endPoint x: 1302, endPoint y: 559, distance: 34.0
click at [1302, 559] on span "ID SALEITAJAI-UND-1" at bounding box center [1289, 557] width 72 height 10
click at [1527, 21] on button at bounding box center [1528, 29] width 24 height 24
